Goal: Task Accomplishment & Management: Complete application form

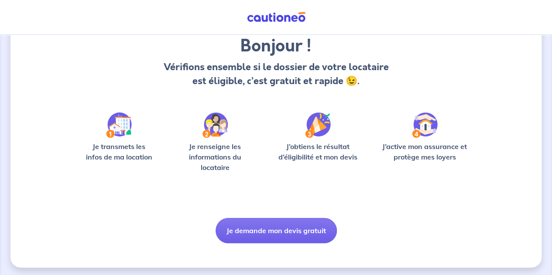
scroll to position [75, 0]
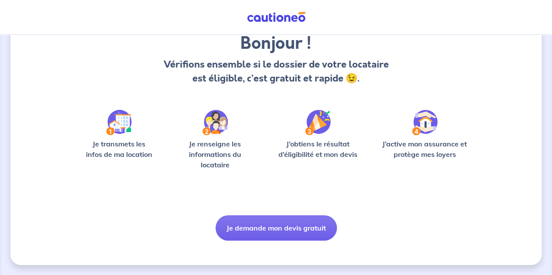
click at [264, 226] on button "Je demande mon devis gratuit" at bounding box center [276, 228] width 121 height 25
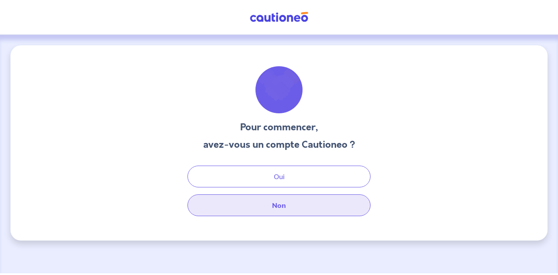
click at [288, 207] on button "Non" at bounding box center [279, 206] width 183 height 22
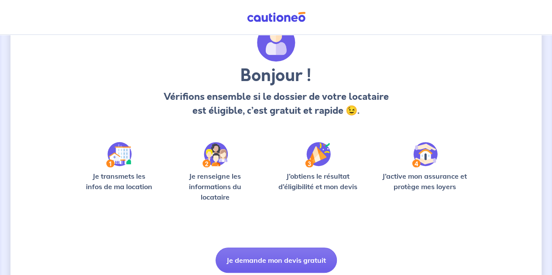
scroll to position [43, 0]
drag, startPoint x: 286, startPoint y: 189, endPoint x: 309, endPoint y: 190, distance: 22.7
click at [309, 190] on p "J’obtiens le résultat d’éligibilité et mon devis" at bounding box center [317, 181] width 91 height 21
drag, startPoint x: 329, startPoint y: 188, endPoint x: 360, endPoint y: 188, distance: 30.5
click at [360, 188] on p "J’obtiens le résultat d’éligibilité et mon devis" at bounding box center [317, 181] width 91 height 21
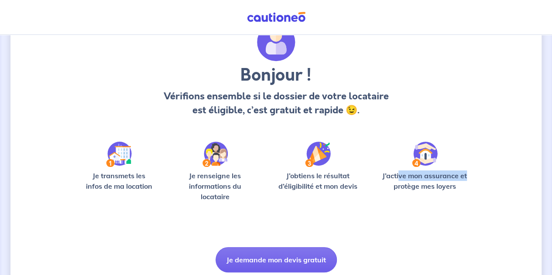
drag, startPoint x: 398, startPoint y: 173, endPoint x: 466, endPoint y: 175, distance: 67.7
click at [466, 175] on p "J’active mon assurance et protège mes loyers" at bounding box center [424, 181] width 94 height 21
drag, startPoint x: 420, startPoint y: 188, endPoint x: 455, endPoint y: 190, distance: 34.9
click at [455, 190] on p "J’active mon assurance et protège mes loyers" at bounding box center [424, 181] width 94 height 21
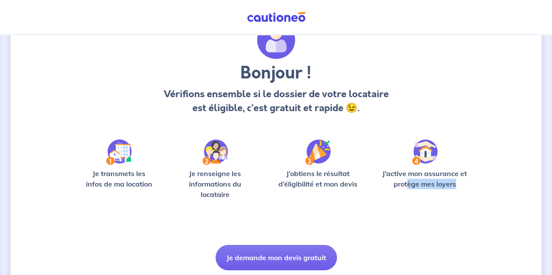
scroll to position [0, 0]
